Goal: Task Accomplishment & Management: Complete application form

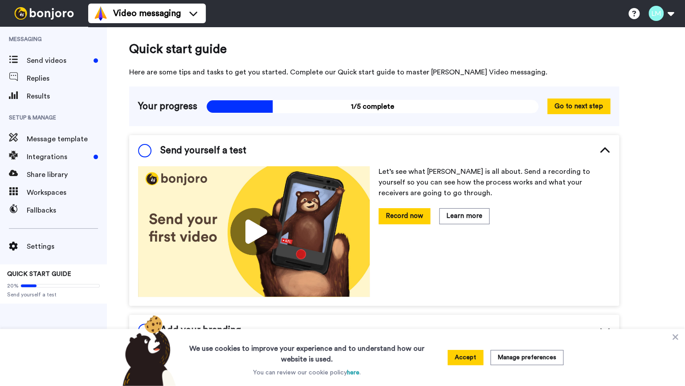
scroll to position [14, 0]
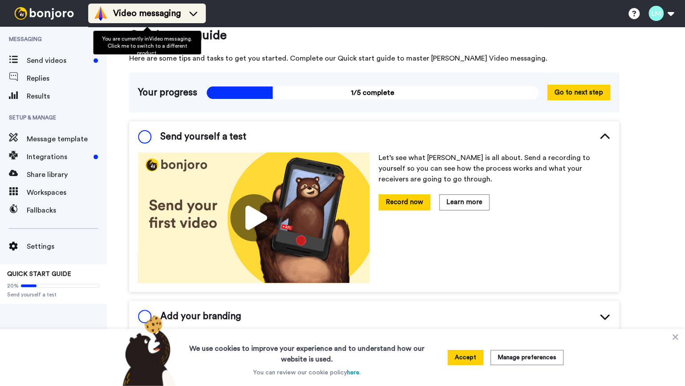
click at [143, 19] on span "Video messaging" at bounding box center [147, 13] width 68 height 12
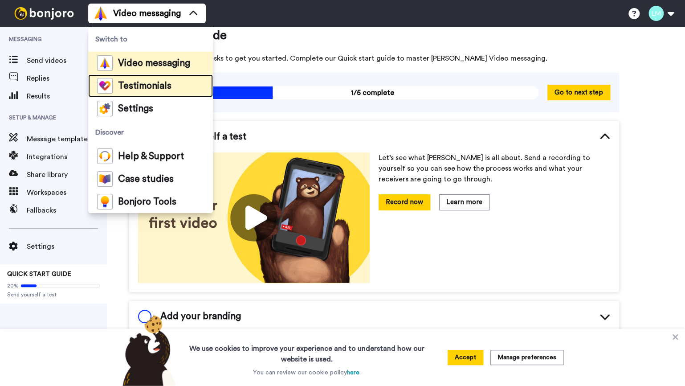
click at [135, 85] on span "Testimonials" at bounding box center [144, 86] width 53 height 9
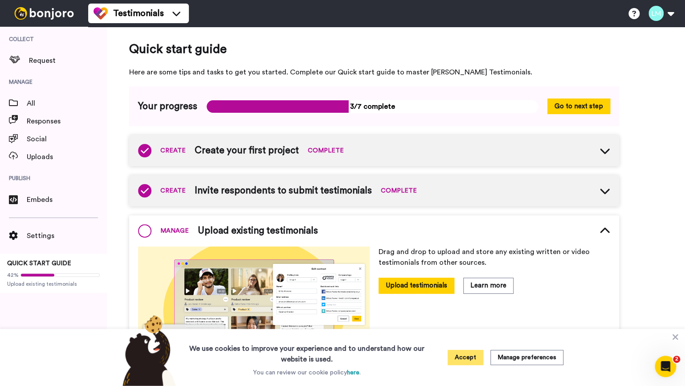
click at [470, 357] on button "Accept" at bounding box center [466, 357] width 36 height 15
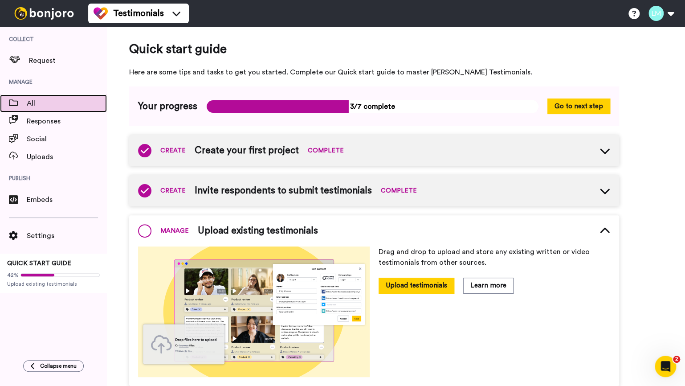
click at [35, 102] on span "All" at bounding box center [67, 103] width 80 height 11
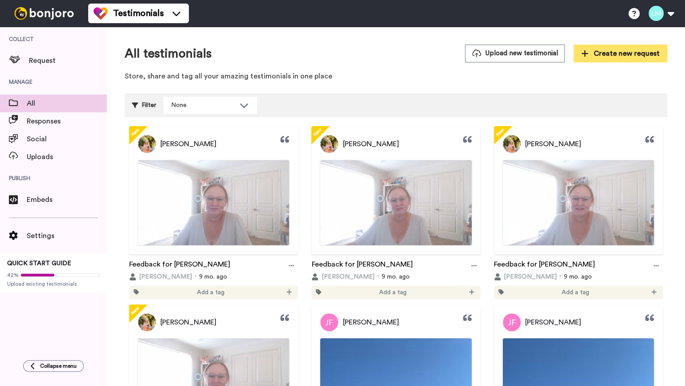
click at [611, 55] on span "Create new request" at bounding box center [620, 53] width 78 height 11
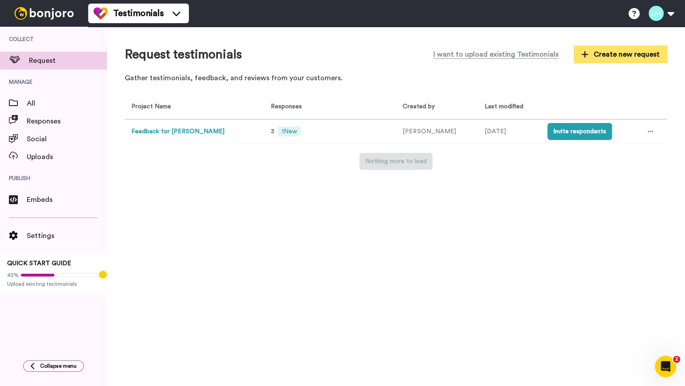
click at [605, 57] on span "Create new request" at bounding box center [620, 54] width 78 height 11
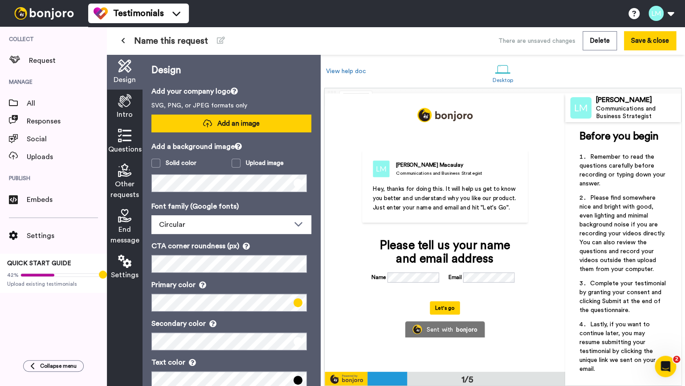
click at [239, 128] on button "Add an image" at bounding box center [231, 123] width 160 height 18
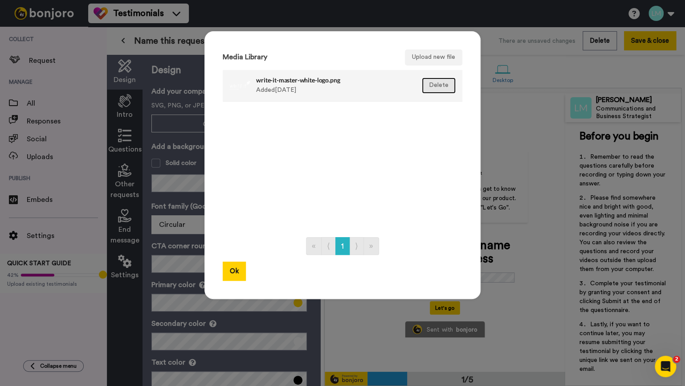
click at [432, 87] on button "Delete" at bounding box center [439, 86] width 34 height 16
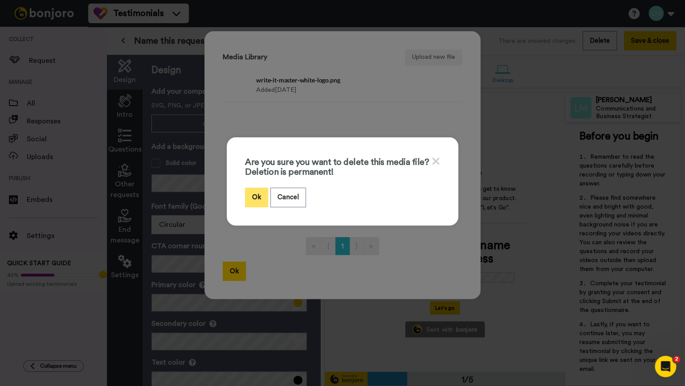
click at [255, 203] on button "Ok" at bounding box center [256, 197] width 23 height 19
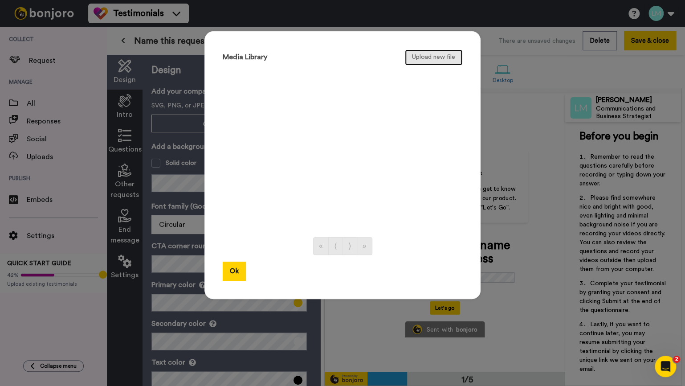
click at [425, 55] on button "Upload new file" at bounding box center [433, 57] width 57 height 16
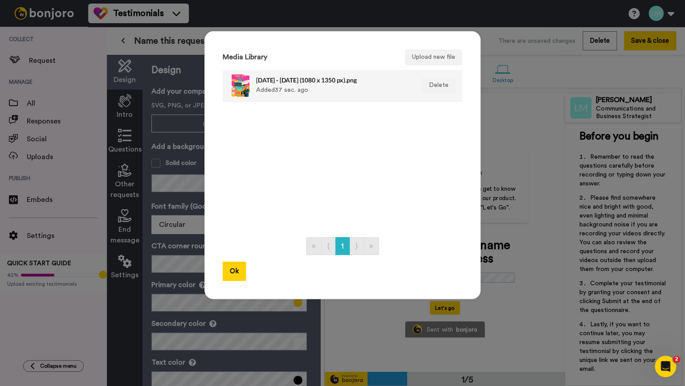
click at [239, 81] on div at bounding box center [240, 85] width 22 height 22
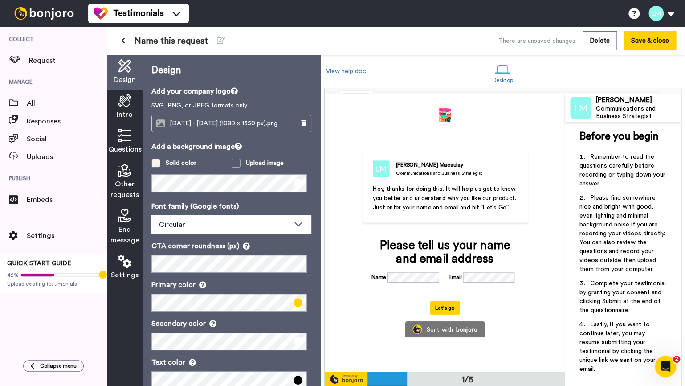
click at [158, 163] on span at bounding box center [155, 163] width 9 height 9
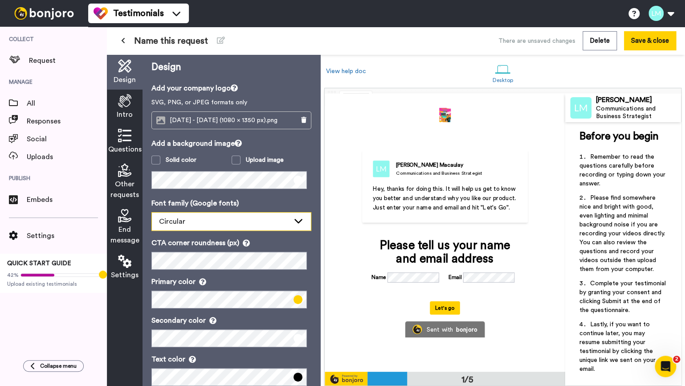
scroll to position [4, 0]
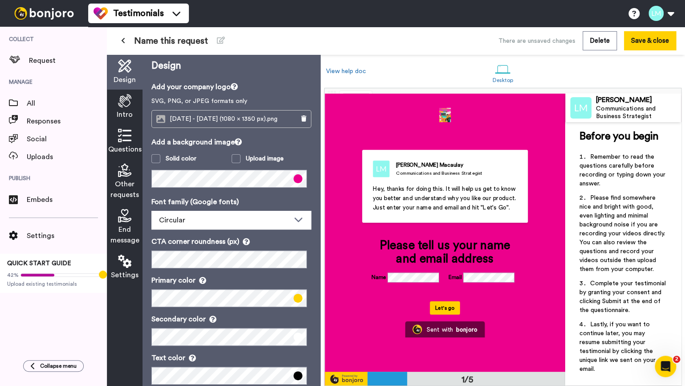
click at [307, 159] on div "Design Add your company logo SVG, PNG, or JPEG formats only friday Oct 10 - mon…" at bounding box center [232, 220] width 178 height 331
click at [226, 221] on div "Circular" at bounding box center [224, 220] width 131 height 11
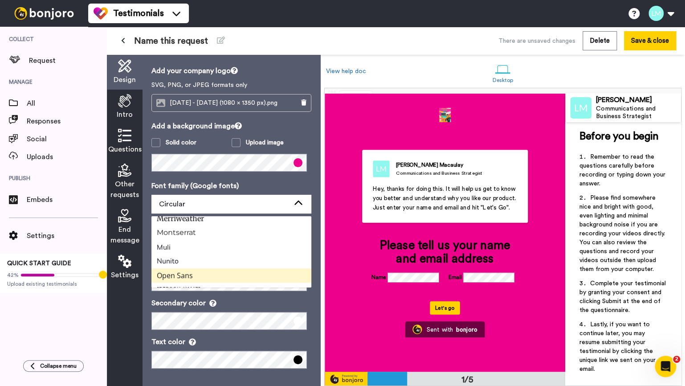
scroll to position [257, 0]
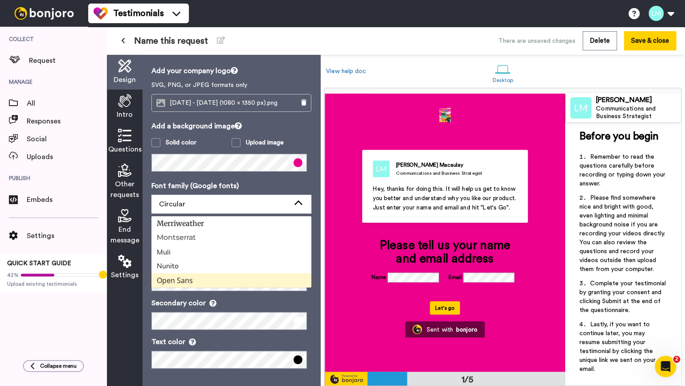
click at [210, 239] on li "Montserrat" at bounding box center [231, 237] width 160 height 14
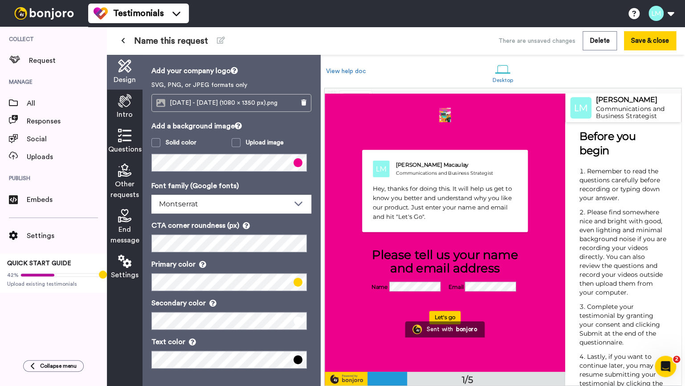
scroll to position [21, 0]
click at [628, 191] on span "Remember to read the questions carefully before recording or typing down your a…" at bounding box center [621, 184] width 82 height 35
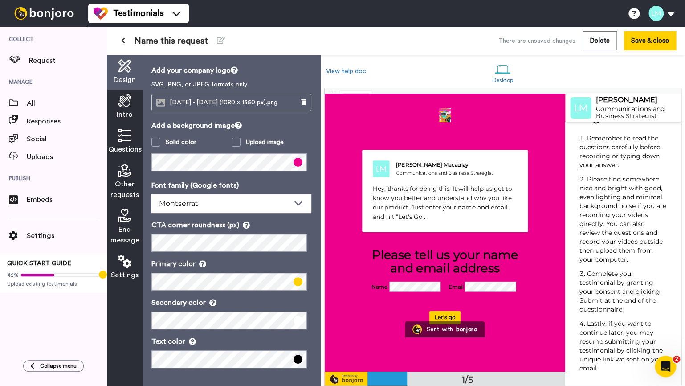
click at [118, 100] on icon at bounding box center [124, 100] width 13 height 13
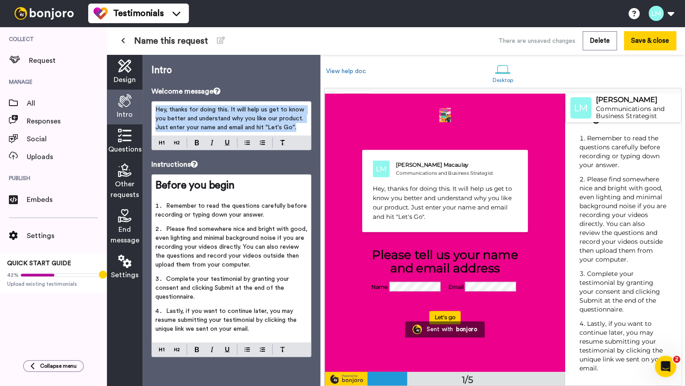
drag, startPoint x: 157, startPoint y: 108, endPoint x: 303, endPoint y: 139, distance: 148.9
click at [303, 139] on div "Hey, thanks for doing this. It will help us get to know you better and understa…" at bounding box center [231, 125] width 160 height 49
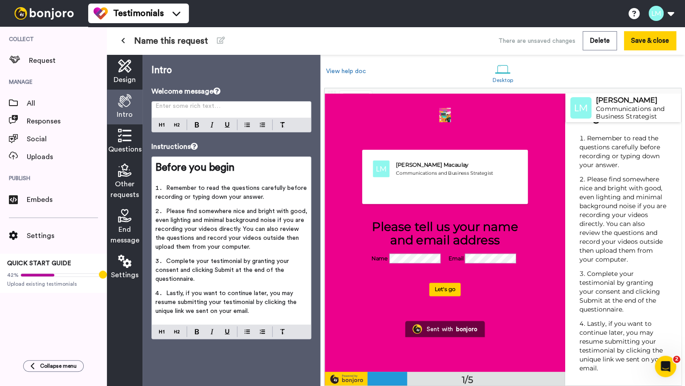
click at [121, 138] on icon at bounding box center [124, 135] width 13 height 13
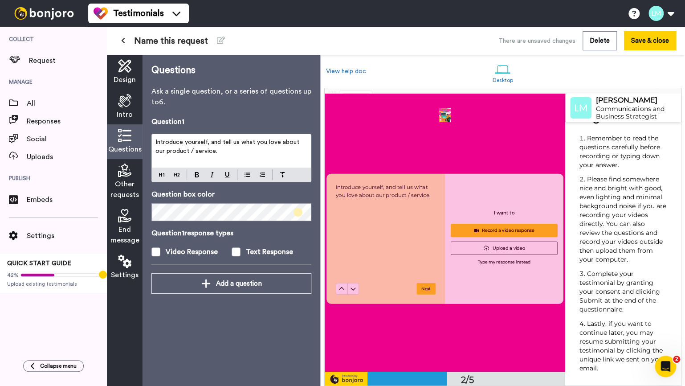
scroll to position [274, 0]
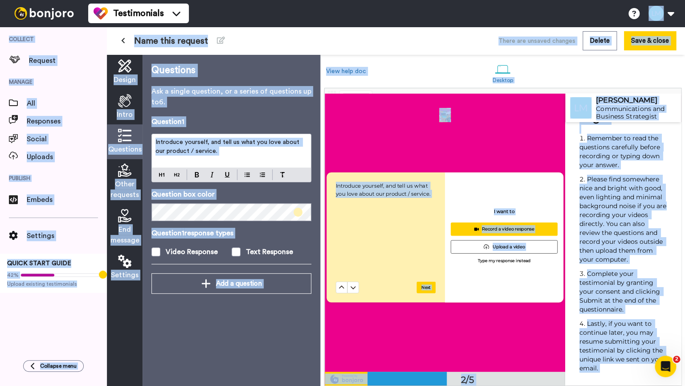
click at [200, 157] on div "Introduce yourself, and tell us what you love about our product / service." at bounding box center [231, 150] width 159 height 33
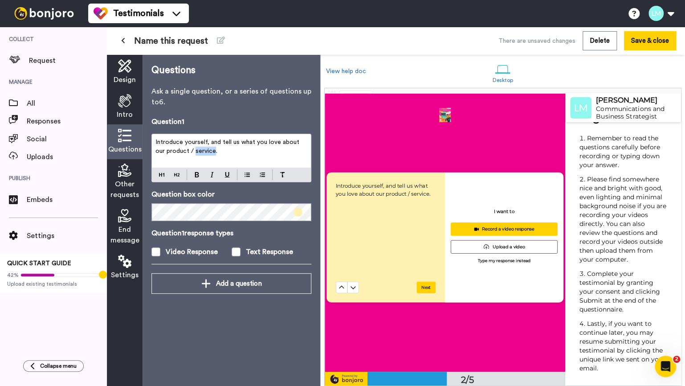
click at [200, 157] on div "Introduce yourself, and tell us what you love about our product / service." at bounding box center [231, 150] width 159 height 33
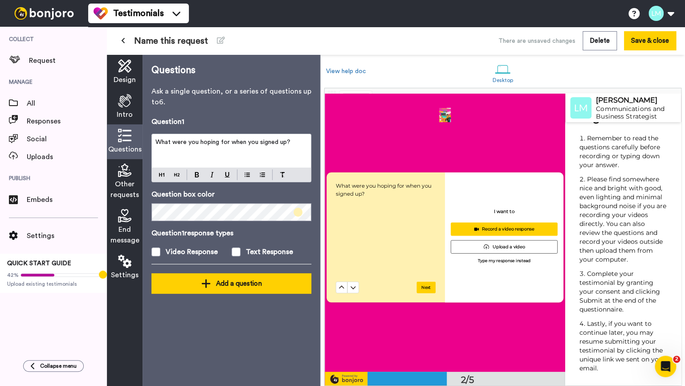
click at [217, 279] on div "Add a question" at bounding box center [232, 283] width 146 height 11
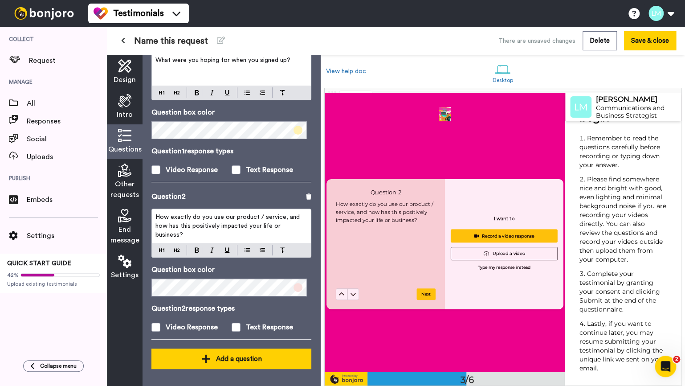
scroll to position [547, 0]
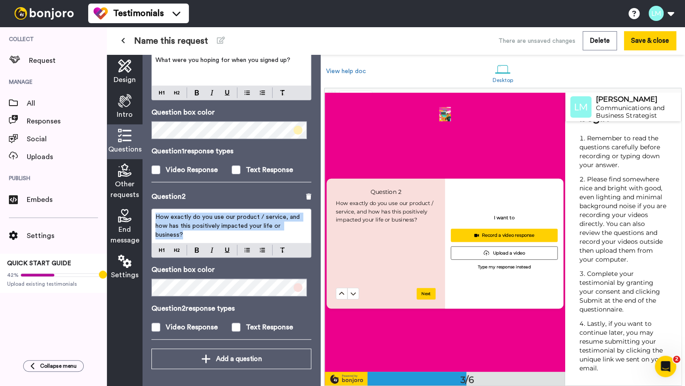
drag, startPoint x: 185, startPoint y: 234, endPoint x: 147, endPoint y: 211, distance: 45.2
click at [147, 211] on div "Questions Ask a single question, or a series of questions up to 6 . Question 1 …" at bounding box center [232, 220] width 178 height 331
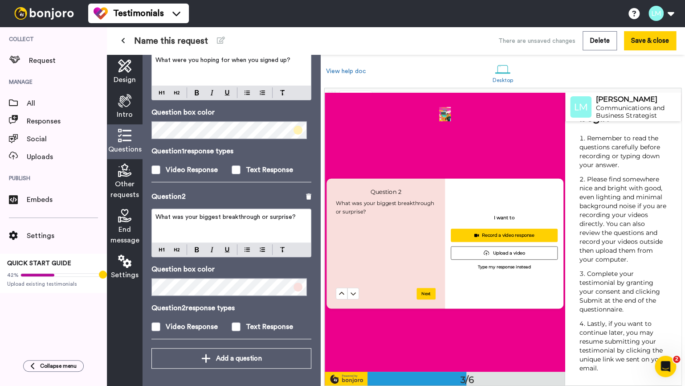
scroll to position [82, 0]
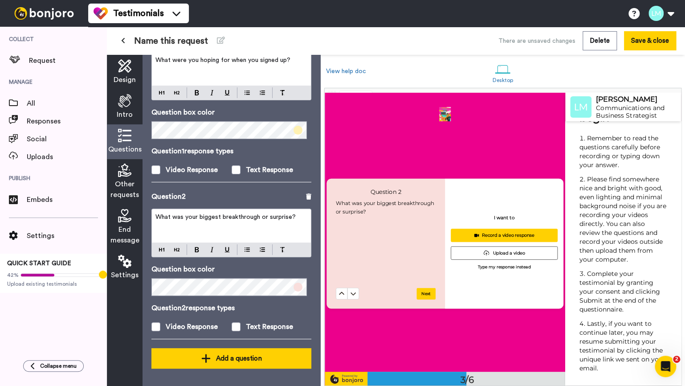
click at [210, 358] on div "Add a question" at bounding box center [232, 358] width 146 height 11
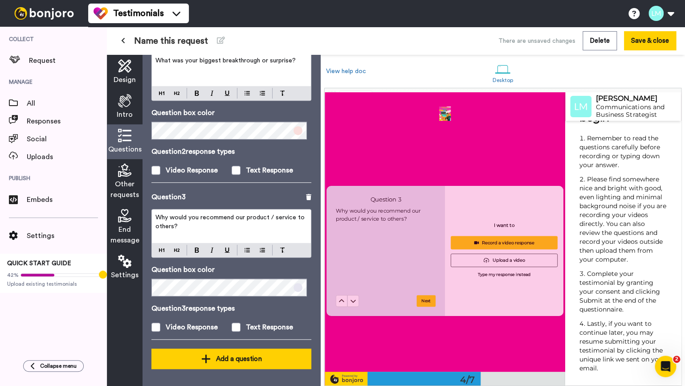
scroll to position [823, 0]
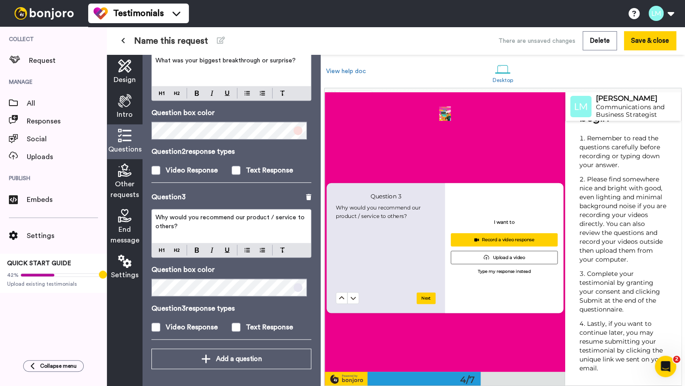
click at [201, 235] on div "Why would you recommend our product / service to others?" at bounding box center [231, 225] width 159 height 33
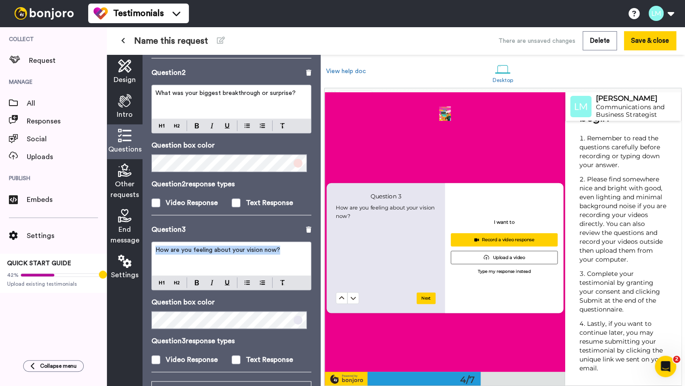
scroll to position [238, 0]
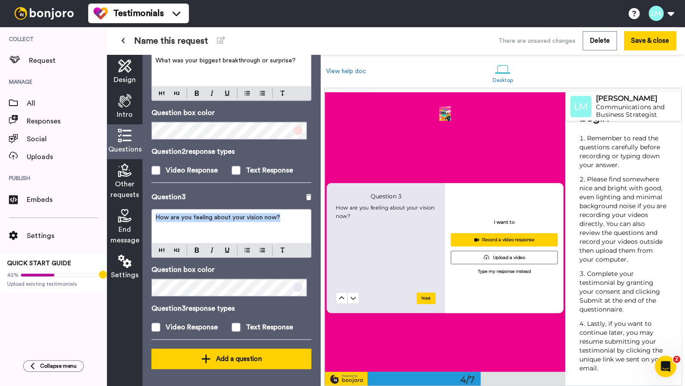
click at [222, 356] on div "Add a question" at bounding box center [232, 358] width 146 height 11
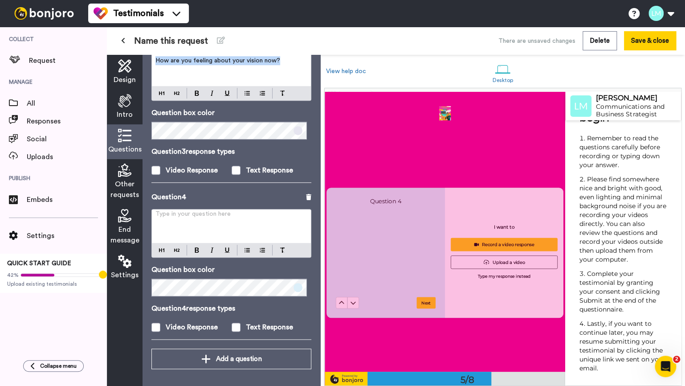
scroll to position [1100, 0]
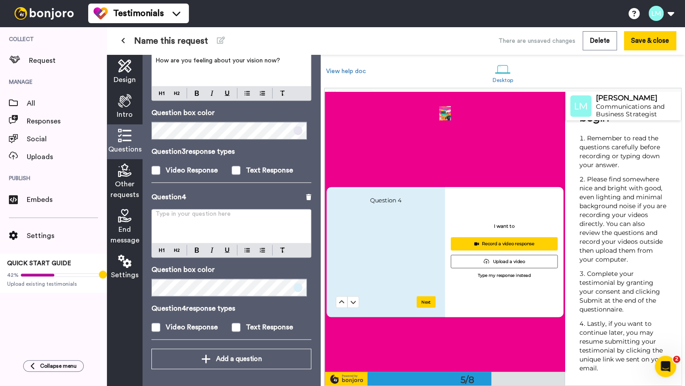
click at [221, 227] on div "Type in your question here ﻿" at bounding box center [231, 225] width 159 height 33
click at [125, 174] on icon at bounding box center [124, 169] width 13 height 13
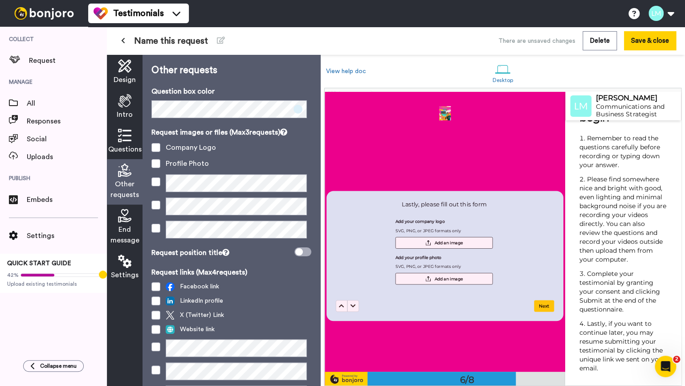
scroll to position [1377, 0]
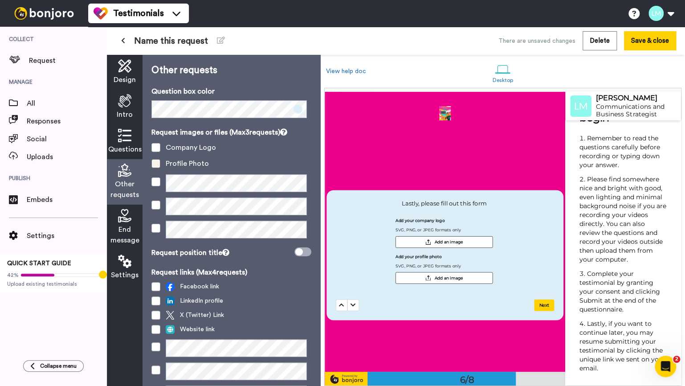
click at [157, 167] on span at bounding box center [155, 163] width 9 height 9
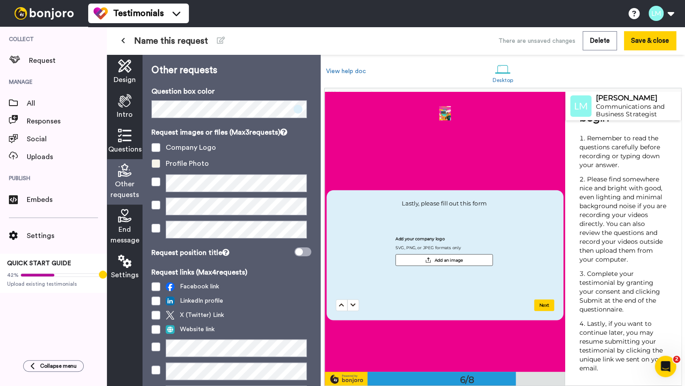
click at [157, 166] on span at bounding box center [155, 163] width 9 height 9
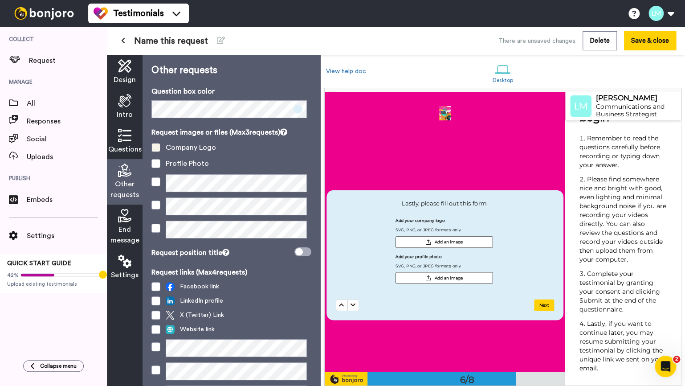
click at [157, 148] on span at bounding box center [155, 147] width 9 height 9
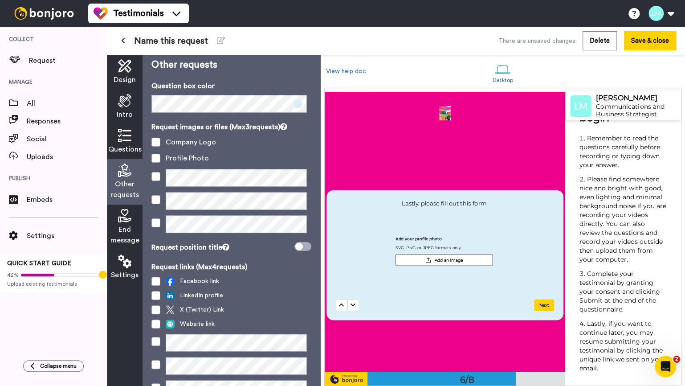
scroll to position [5, 0]
click at [153, 156] on span at bounding box center [155, 158] width 9 height 9
click at [126, 234] on span "End message" at bounding box center [124, 234] width 29 height 21
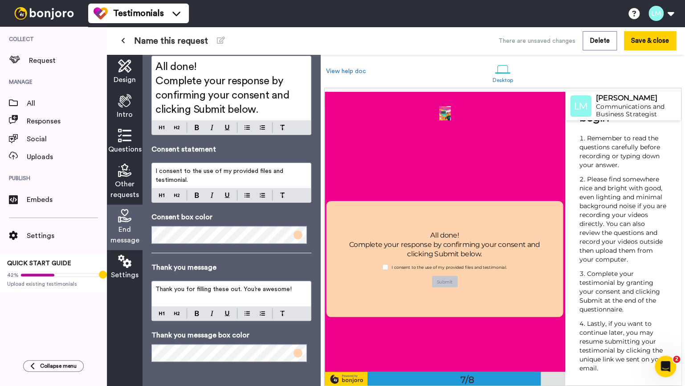
scroll to position [51, 0]
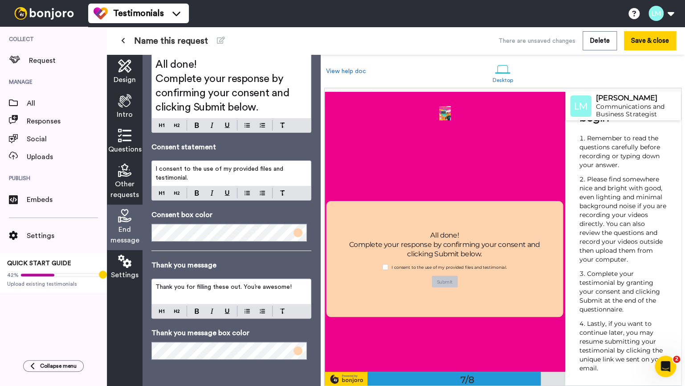
click at [129, 263] on icon at bounding box center [124, 260] width 13 height 13
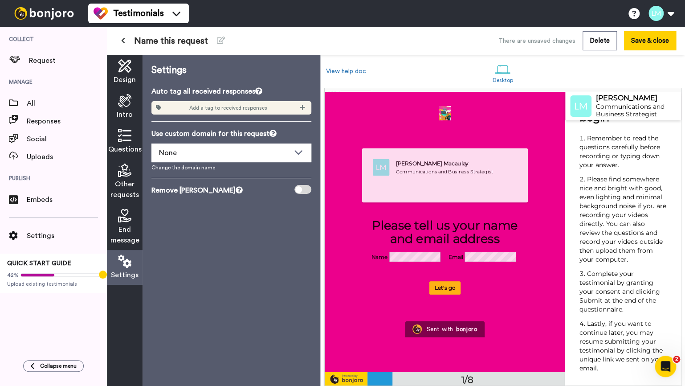
scroll to position [0, 0]
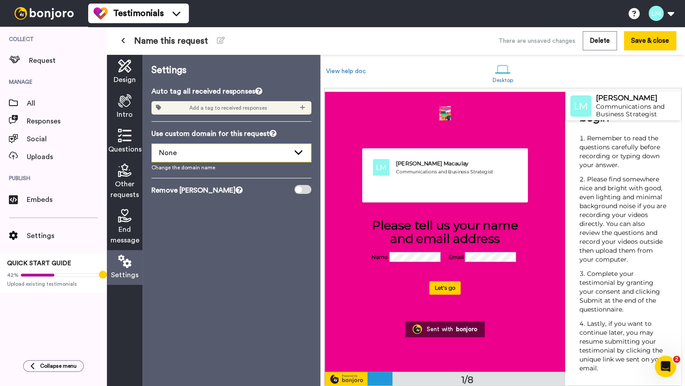
click at [258, 154] on div "None" at bounding box center [224, 152] width 131 height 11
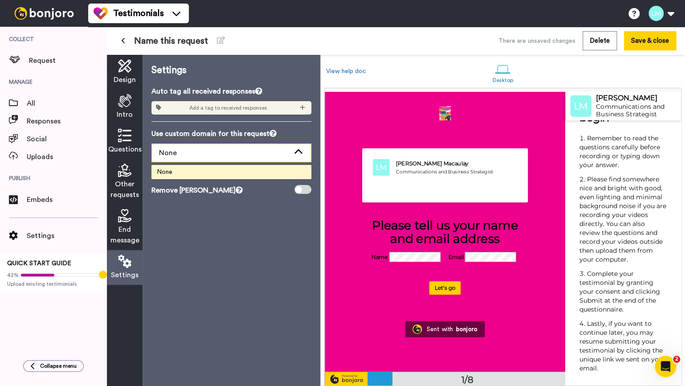
click at [258, 154] on div "None" at bounding box center [224, 152] width 131 height 11
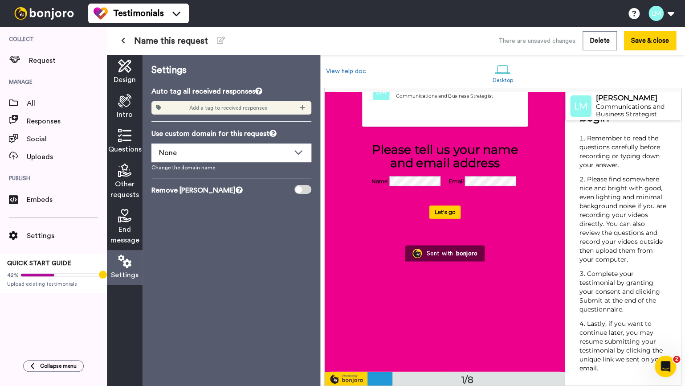
scroll to position [102, 0]
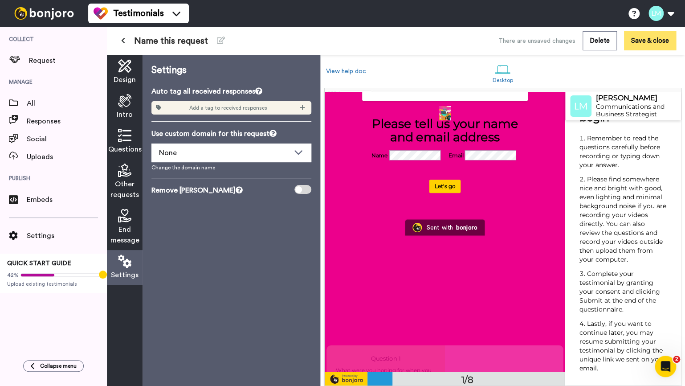
click at [651, 34] on button "Save & close" at bounding box center [650, 40] width 52 height 19
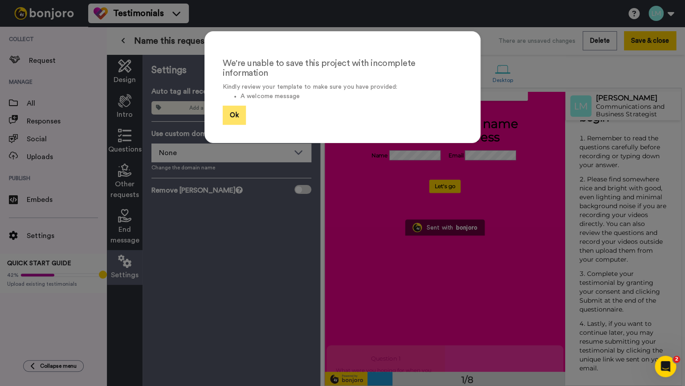
click at [229, 107] on button "Ok" at bounding box center [234, 115] width 23 height 19
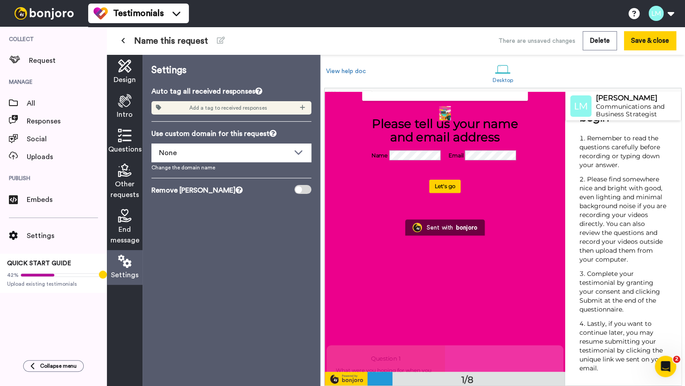
click at [112, 106] on div "Intro" at bounding box center [125, 107] width 36 height 35
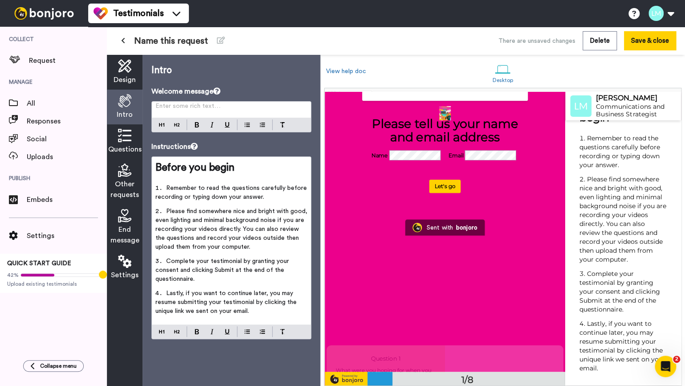
click at [212, 102] on div "Enter some rich text… ﻿" at bounding box center [231, 110] width 159 height 16
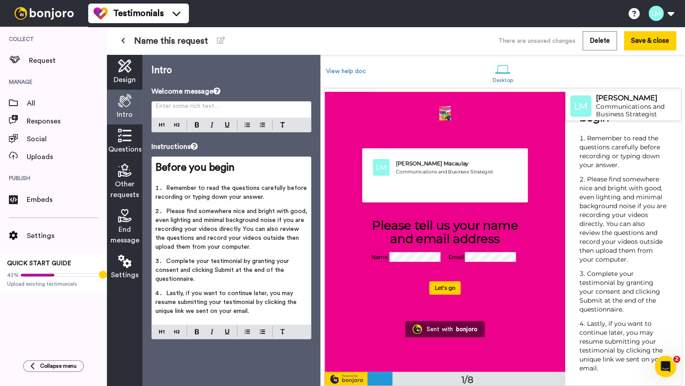
click at [189, 110] on p "Enter some rich text… ﻿" at bounding box center [231, 109] width 152 height 9
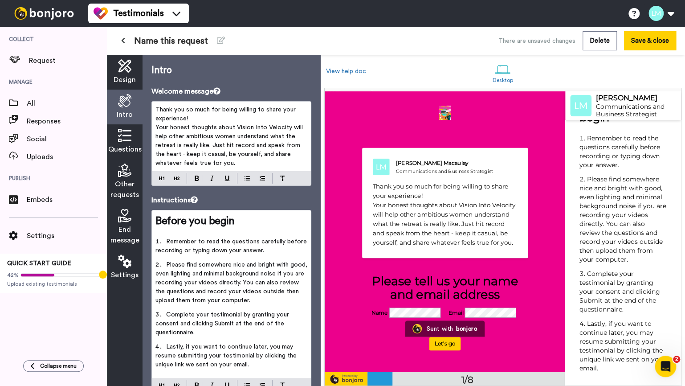
scroll to position [39, 0]
click at [208, 118] on p "Thank you so much for being willing to share your experience!" at bounding box center [231, 114] width 152 height 18
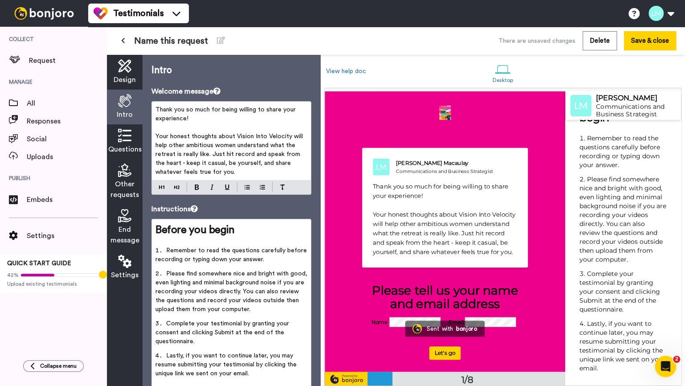
click at [213, 154] on span "Your honest thoughts about Vision Into Velocity will help other ambitious women…" at bounding box center [229, 154] width 149 height 42
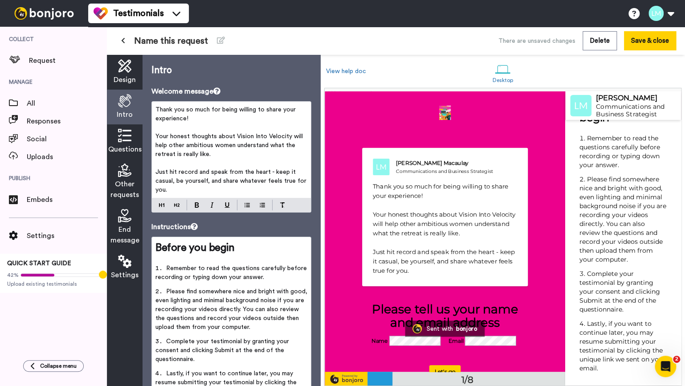
click at [271, 172] on span "Just hit record and speak from the heart - keep it casual, be yourself, and sha…" at bounding box center [231, 181] width 153 height 24
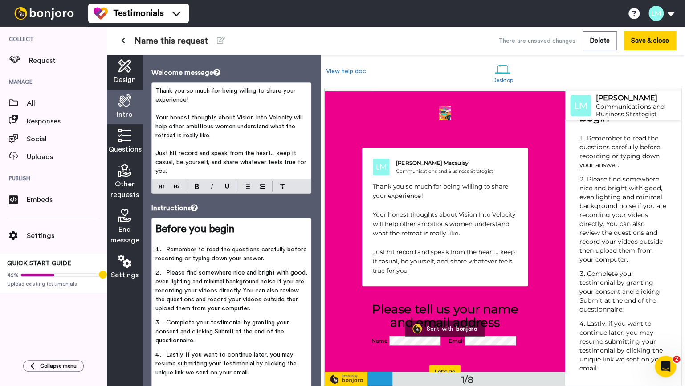
scroll to position [20, 0]
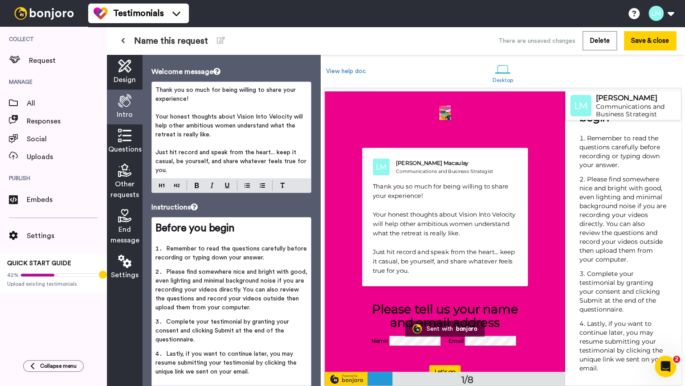
click at [271, 172] on p "Just hit record and speak from the heart... keep it casual, be yourself, and sh…" at bounding box center [231, 161] width 152 height 27
click at [658, 37] on button "Save & close" at bounding box center [650, 40] width 52 height 19
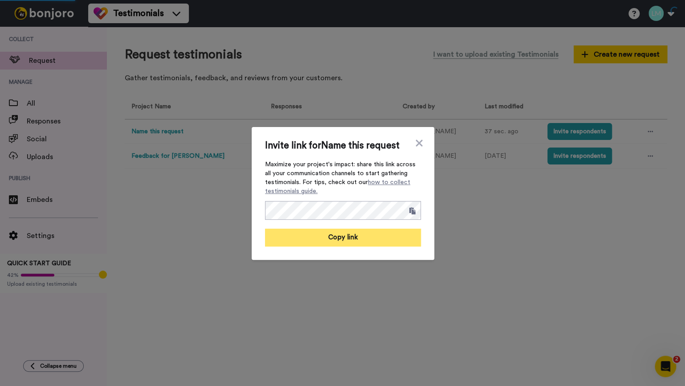
click at [329, 239] on button "Copy link" at bounding box center [343, 238] width 156 height 18
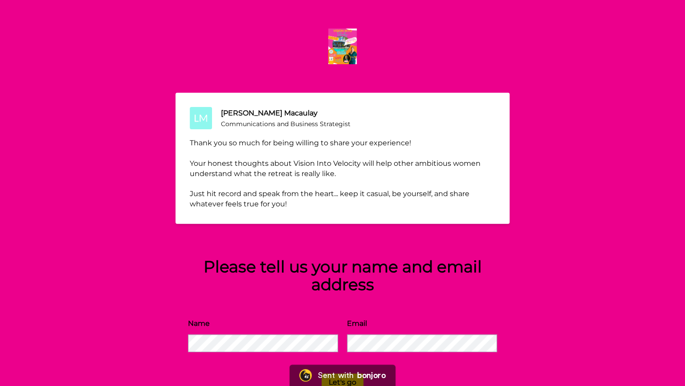
scroll to position [30, 0]
